Goal: Information Seeking & Learning: Learn about a topic

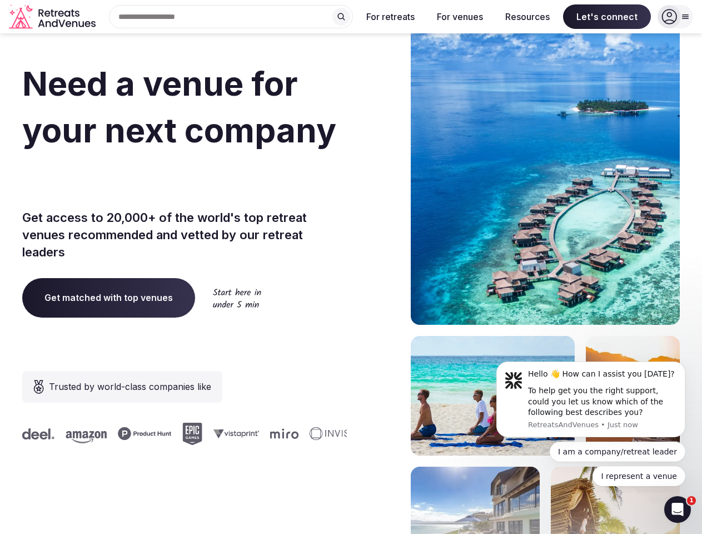
click at [351, 267] on div "Need a venue for your next company offsite? Get access to 20,000+ of the world'…" at bounding box center [351, 333] width 658 height 670
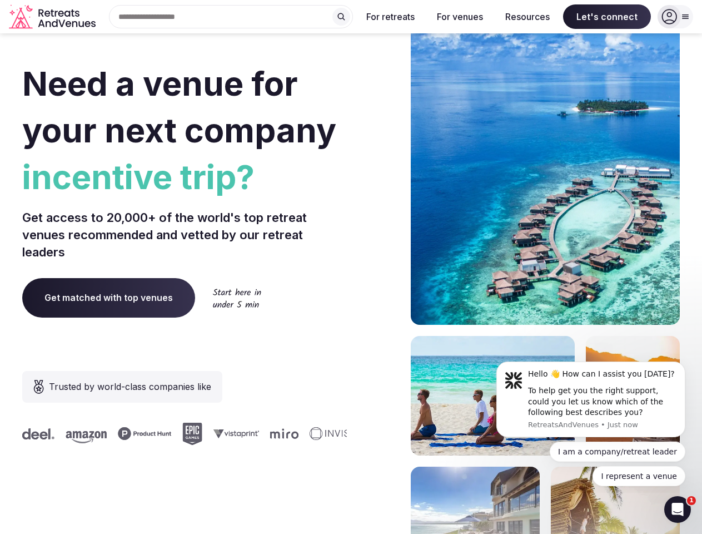
click at [231, 17] on div "Search Popular Destinations [GEOGRAPHIC_DATA], [GEOGRAPHIC_DATA] [GEOGRAPHIC_DA…" at bounding box center [226, 16] width 253 height 23
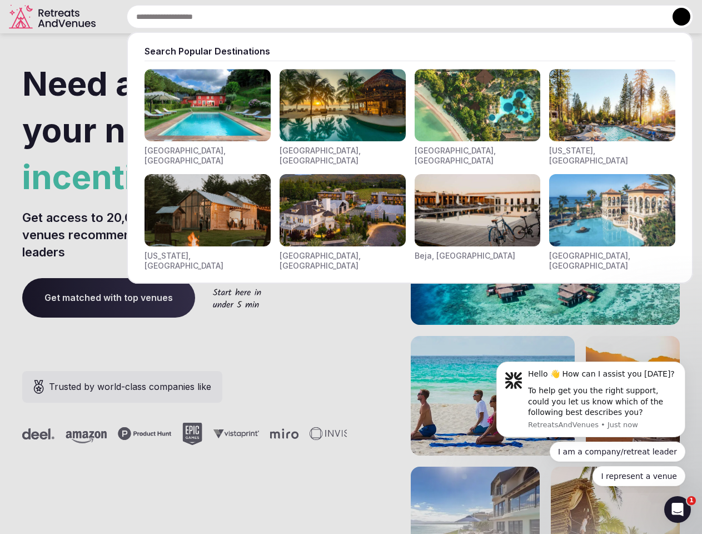
click at [341, 17] on input "text" at bounding box center [410, 16] width 566 height 23
click at [391, 17] on input "text" at bounding box center [410, 16] width 566 height 23
click at [460, 17] on input "text" at bounding box center [410, 16] width 566 height 23
click at [527, 17] on input "text" at bounding box center [410, 16] width 566 height 23
click at [607, 17] on input "text" at bounding box center [410, 16] width 566 height 23
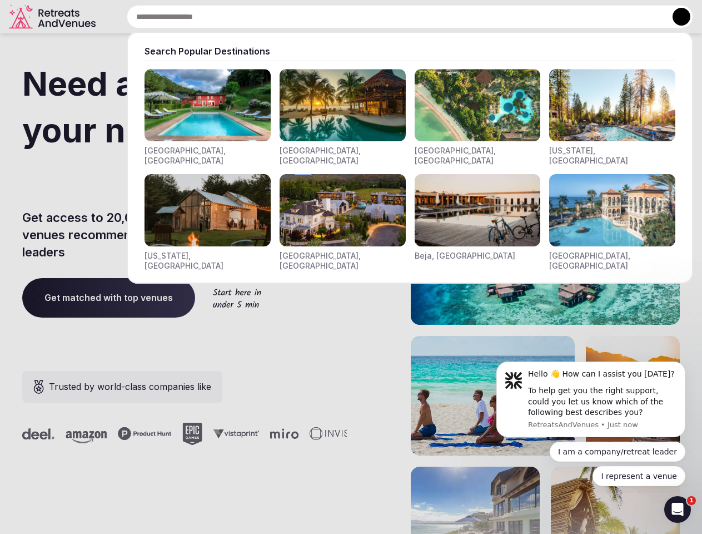
click at [675, 17] on button at bounding box center [682, 17] width 18 height 18
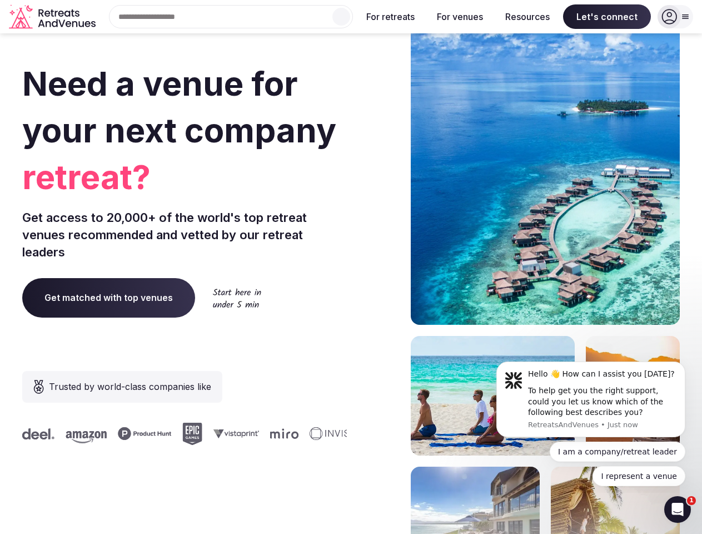
click at [591, 399] on div "To help get you the right support, could you let us know which of the following…" at bounding box center [602, 401] width 149 height 33
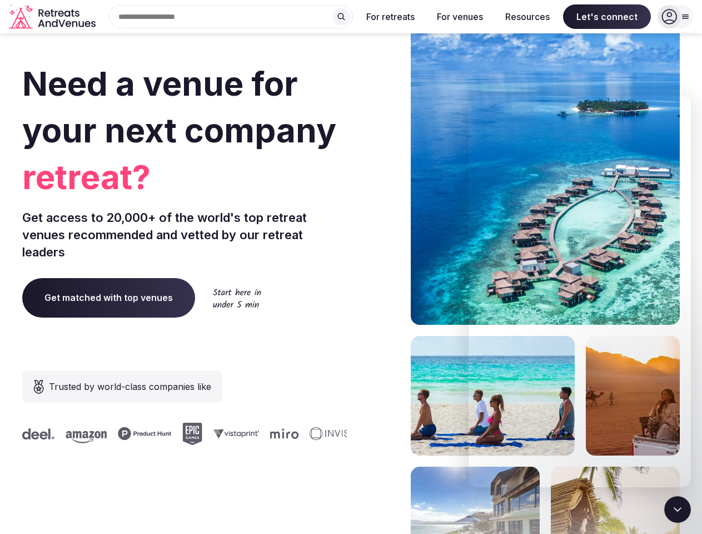
click at [688, 365] on section "Need a venue for your next company retreat? Get access to 20,000+ of the world'…" at bounding box center [351, 333] width 702 height 670
